Goal: Book appointment/travel/reservation

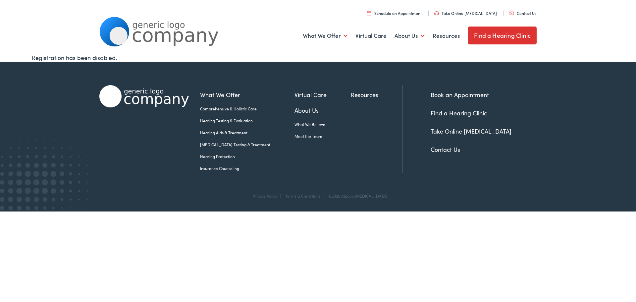
click at [234, 122] on link "Hearing Testing & Evaluation" at bounding box center [247, 121] width 94 height 6
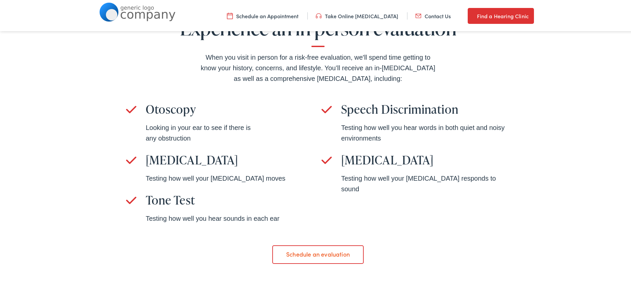
scroll to position [464, 0]
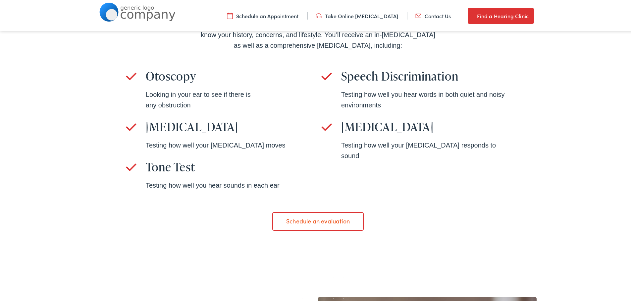
click at [309, 211] on link "Schedule an evaluation" at bounding box center [317, 220] width 91 height 19
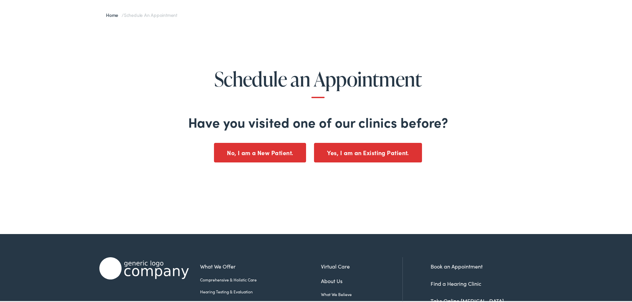
scroll to position [66, 0]
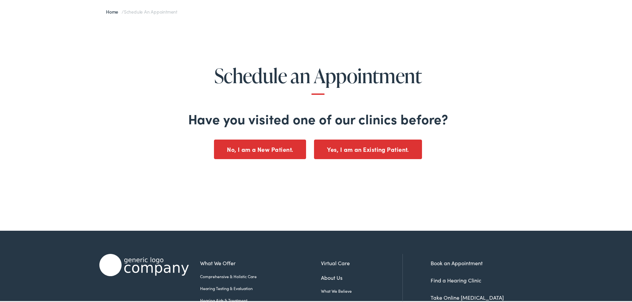
click at [272, 153] on button "No, I am a New Patient." at bounding box center [260, 149] width 92 height 20
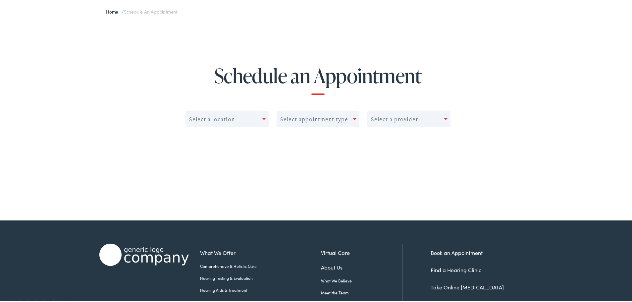
click at [240, 121] on div "Select a location" at bounding box center [224, 117] width 77 height 9
click at [250, 118] on div "Select a location" at bounding box center [224, 117] width 77 height 9
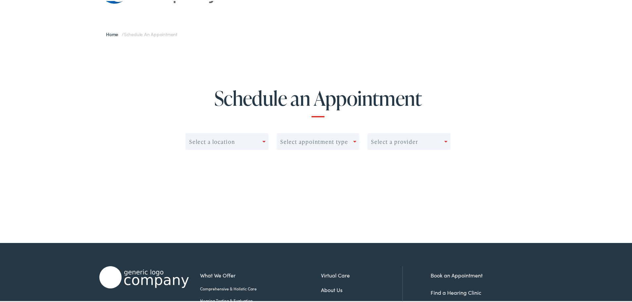
scroll to position [0, 0]
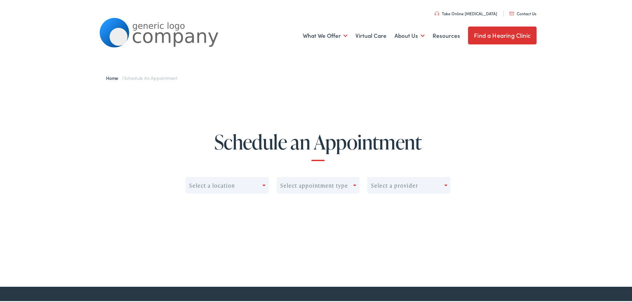
click at [316, 183] on div "Select appointment type" at bounding box center [314, 184] width 68 height 6
click at [205, 126] on div "Schedule an Appointment Select a location 0 results available. Use Up and Down …" at bounding box center [318, 170] width 636 height 166
click at [412, 186] on div "Select a provider" at bounding box center [394, 184] width 47 height 6
click at [373, 90] on div "Schedule an Appointment Select a location Select appointment type Select a prov…" at bounding box center [318, 170] width 636 height 166
click at [492, 35] on link "Find a Hearing Clinic" at bounding box center [502, 35] width 69 height 18
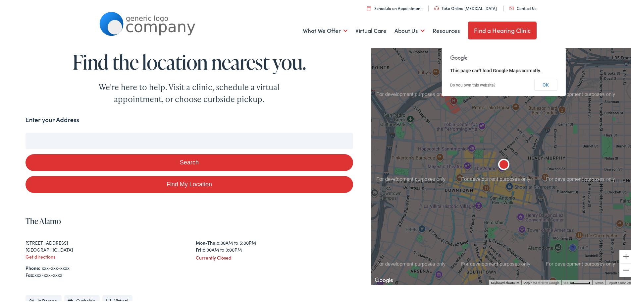
click at [130, 137] on input "Enter your Address" at bounding box center [190, 139] width 328 height 17
type input "205"
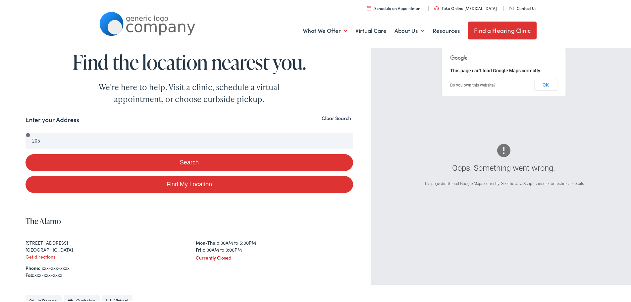
click at [345, 115] on button "Clear Search" at bounding box center [336, 117] width 33 height 6
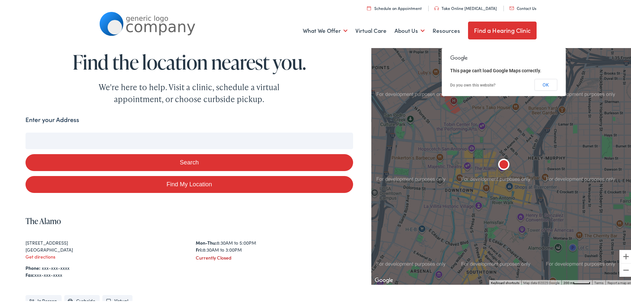
click at [68, 142] on input "Enter your Address" at bounding box center [190, 139] width 328 height 17
type input "a,"
